Goal: Find specific page/section: Find specific page/section

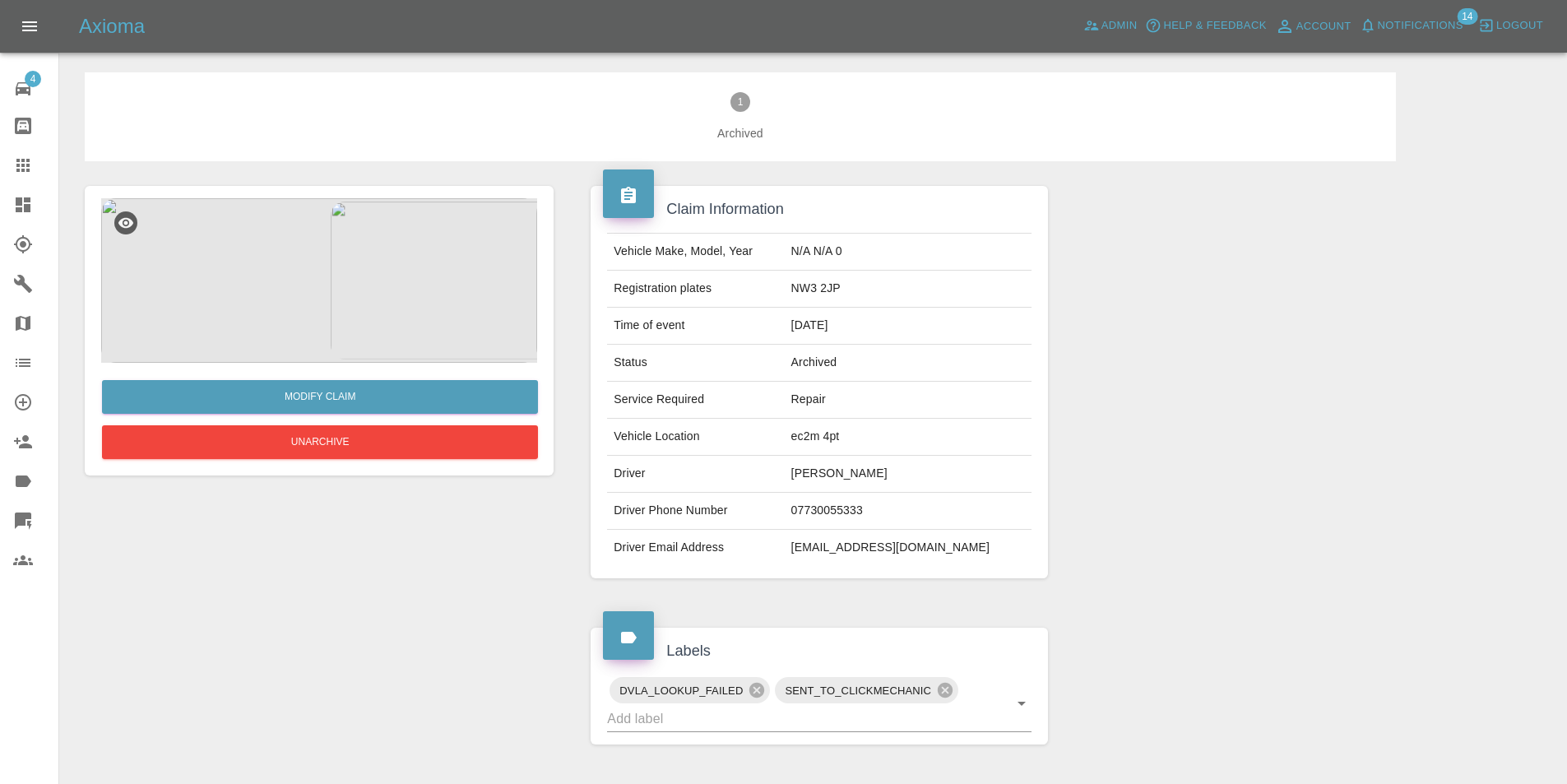
click at [37, 197] on div at bounding box center [36, 205] width 46 height 20
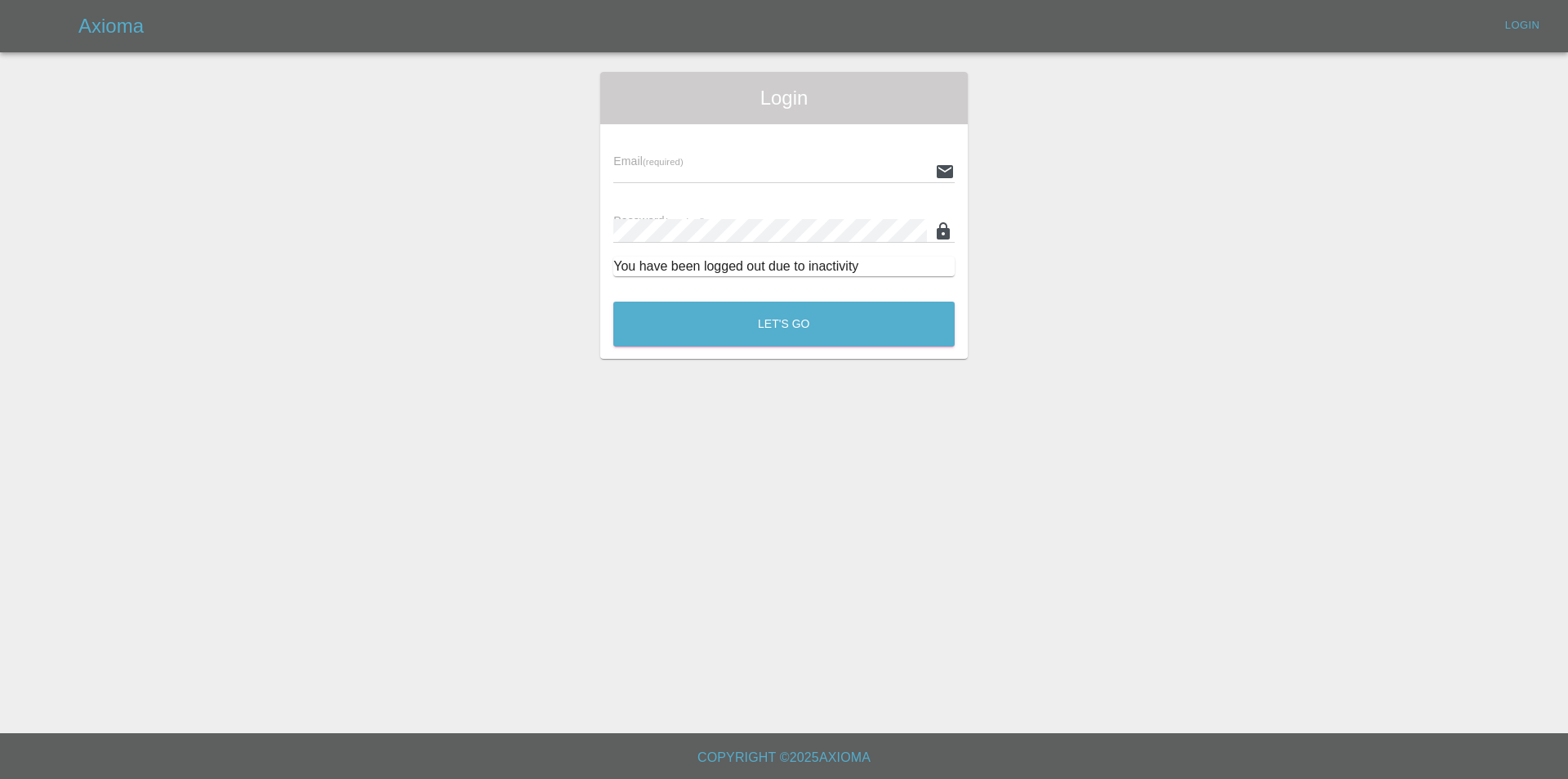
type input "[EMAIL_ADDRESS][DOMAIN_NAME]"
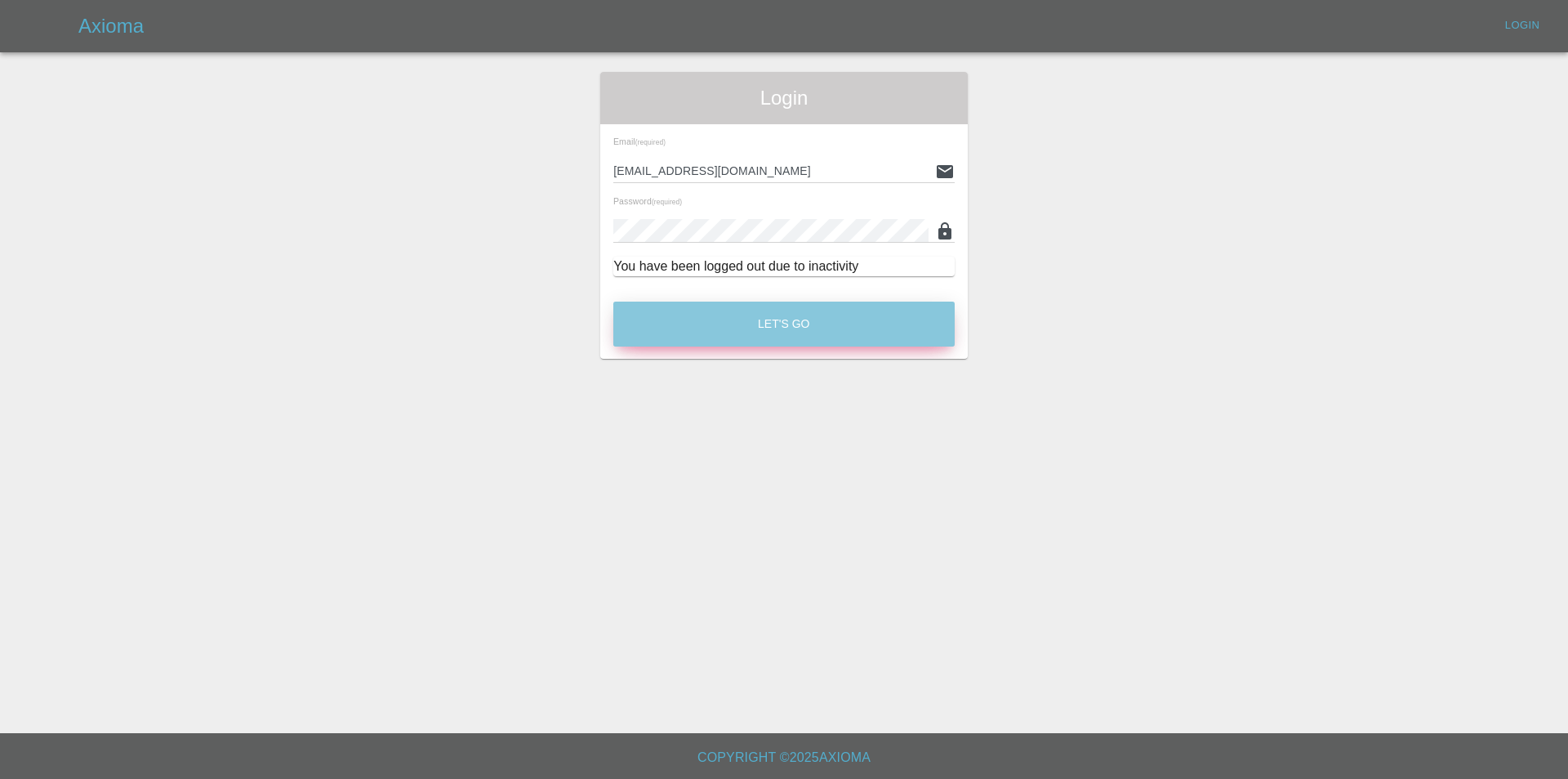
click at [622, 319] on button "Let's Go" at bounding box center [784, 324] width 342 height 45
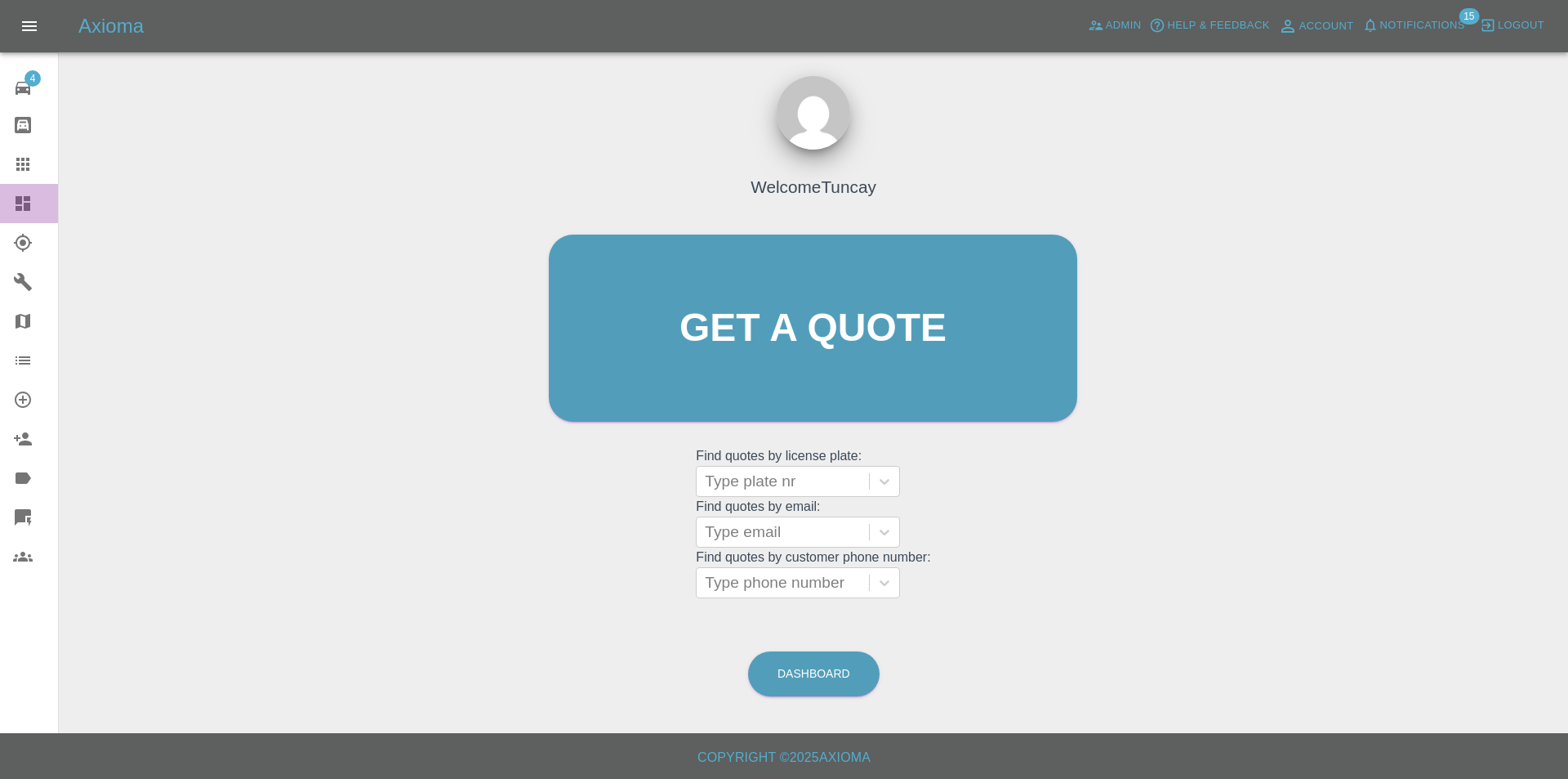
click at [47, 200] on div at bounding box center [36, 204] width 46 height 20
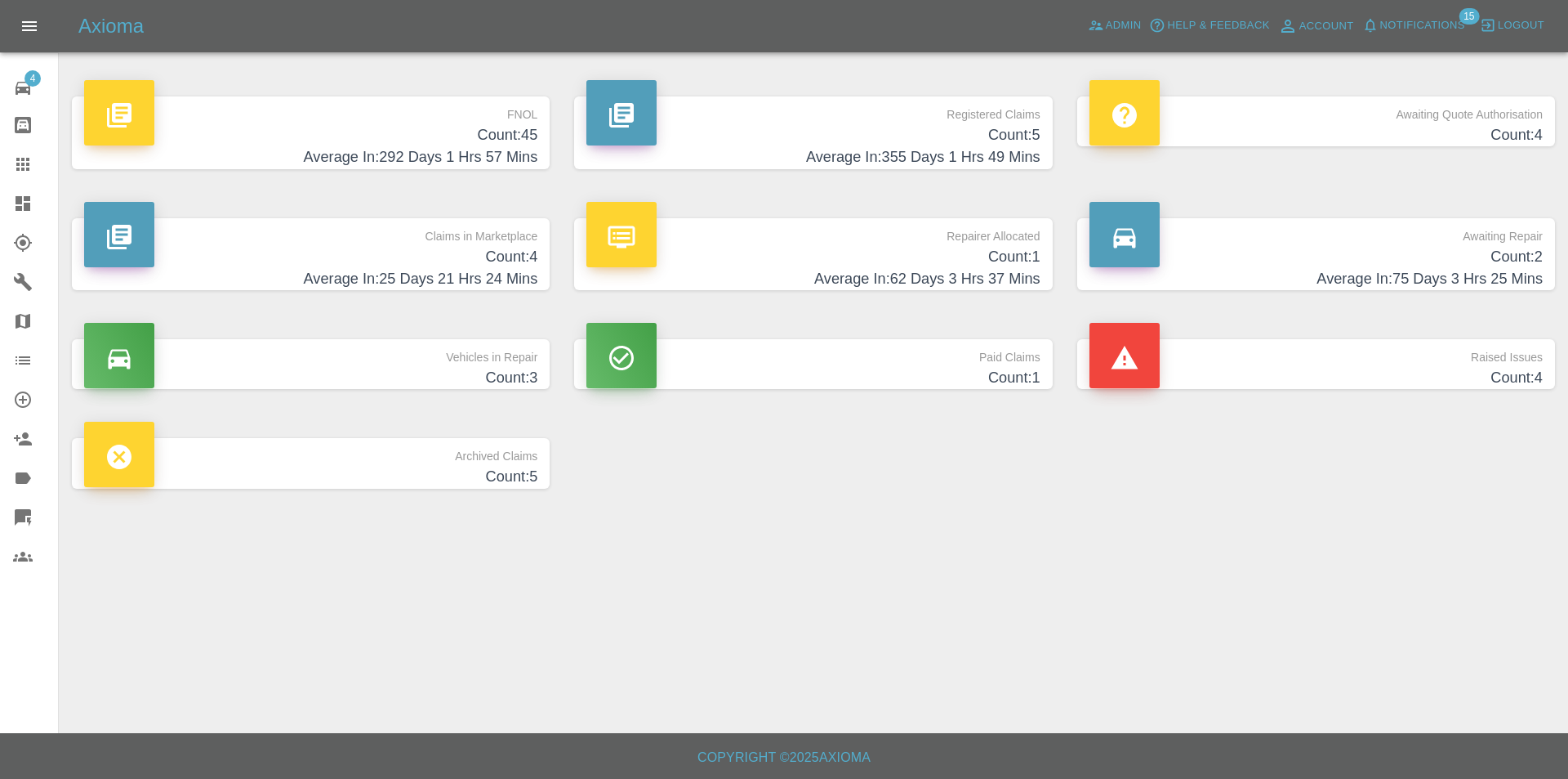
click at [496, 125] on h4 "Count: 45" at bounding box center [311, 135] width 453 height 22
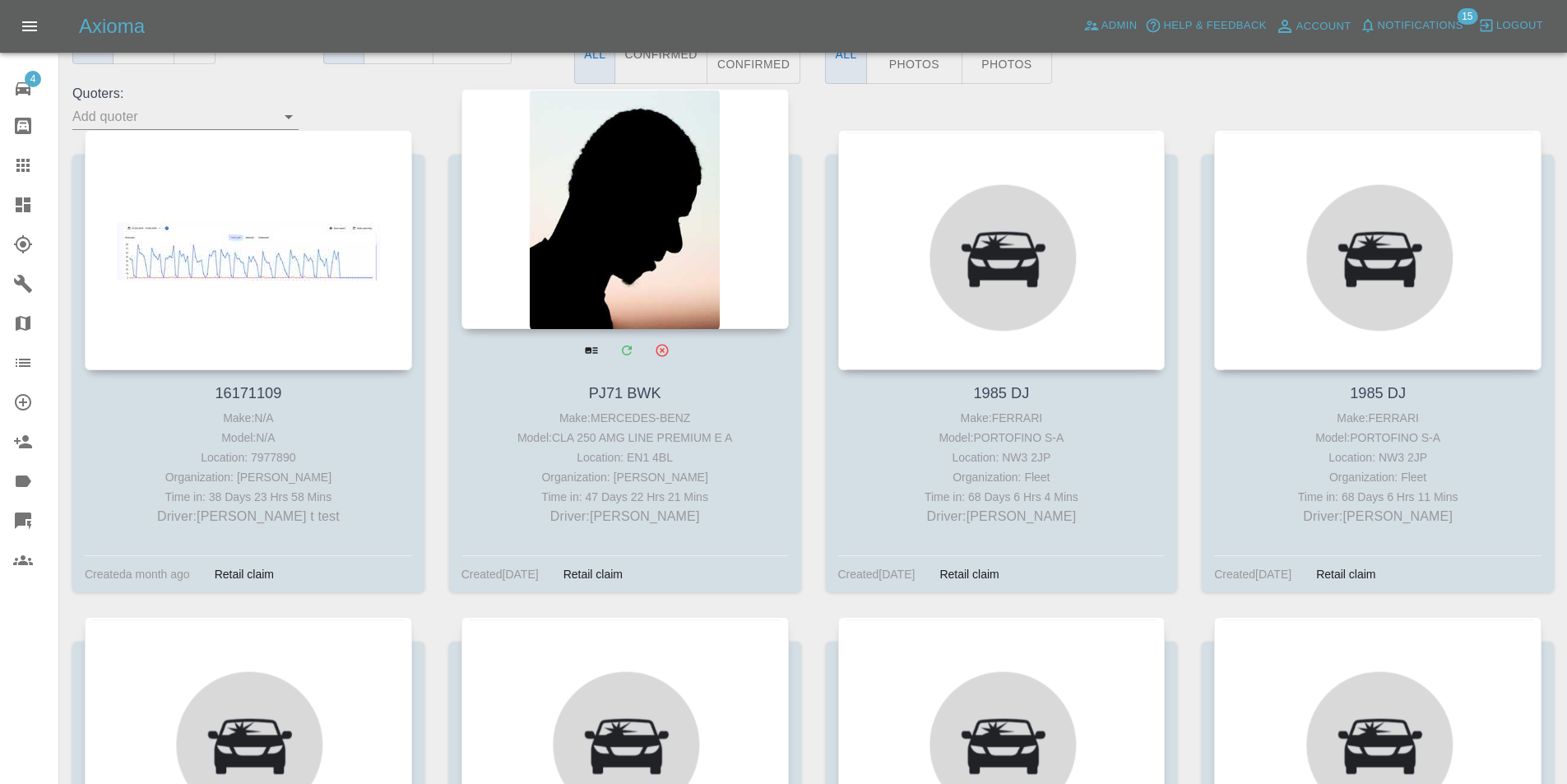
scroll to position [247, 0]
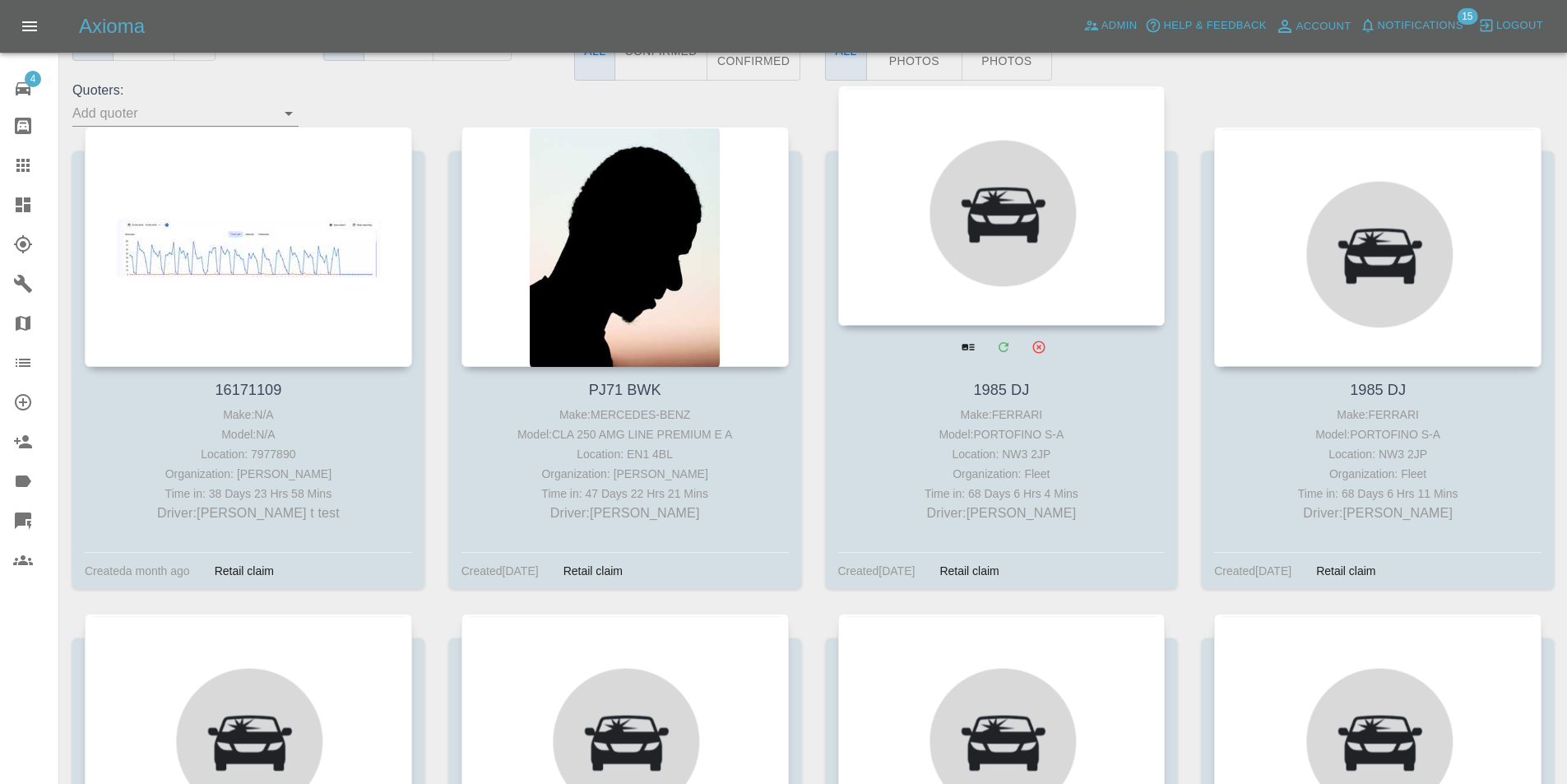
click at [1010, 207] on div at bounding box center [1002, 206] width 328 height 240
